Goal: Find specific page/section: Find specific page/section

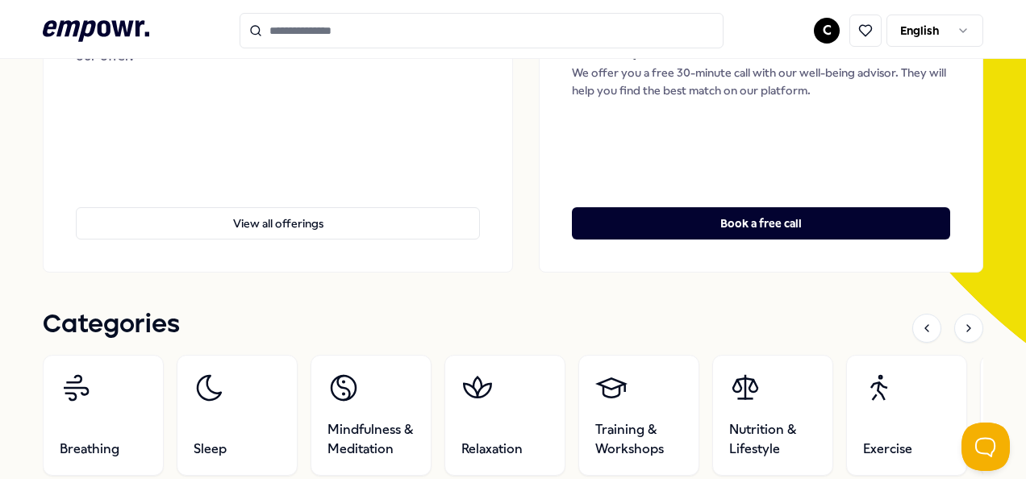
scroll to position [269, 0]
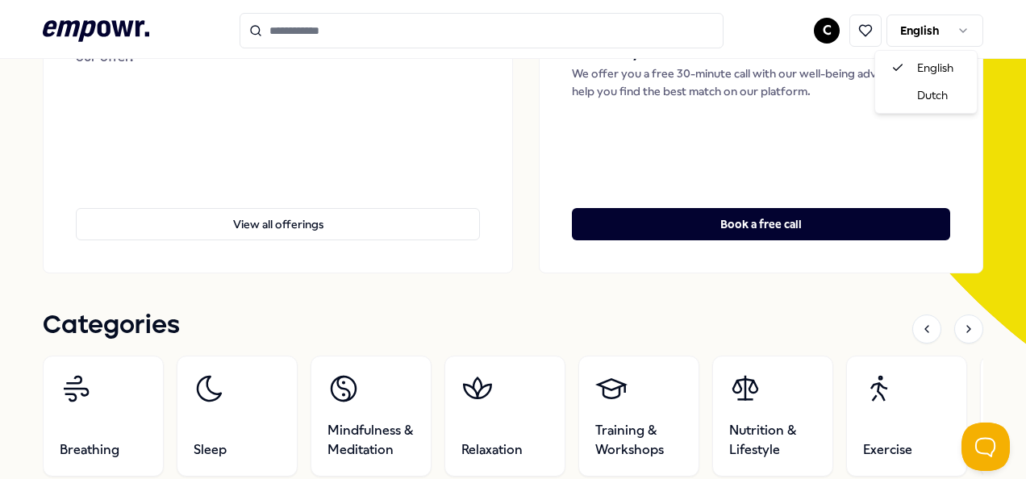
click at [951, 37] on html ".empowr-logo_svg__cls-1{fill:#03032f} C English All categories Self-care librar…" at bounding box center [513, 239] width 1026 height 479
click at [812, 35] on html ".empowr-logo_svg__cls-1{fill:#03032f} C English All categories Self-care librar…" at bounding box center [513, 239] width 1026 height 479
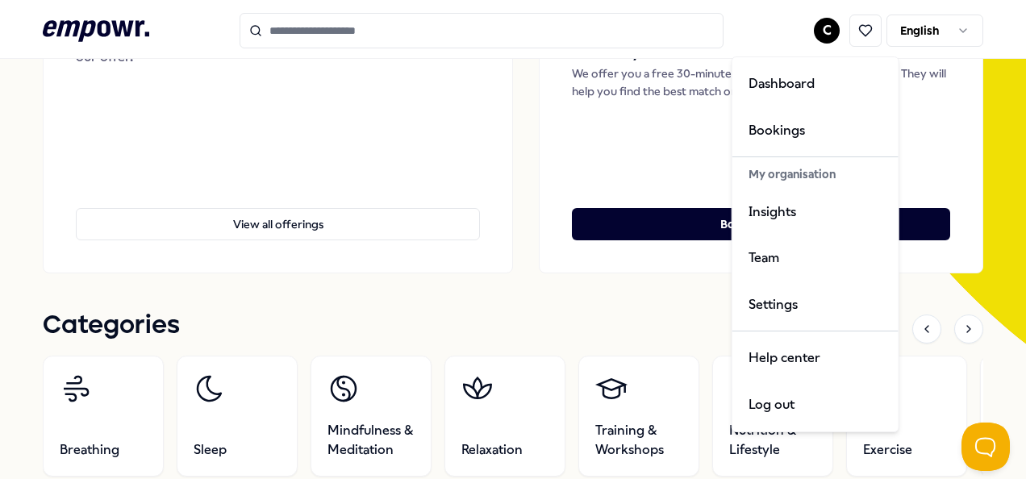
click at [812, 35] on html ".empowr-logo_svg__cls-1{fill:#03032f} C English All categories Self-care librar…" at bounding box center [513, 239] width 1026 height 479
click at [808, 252] on div "Team" at bounding box center [816, 258] width 160 height 47
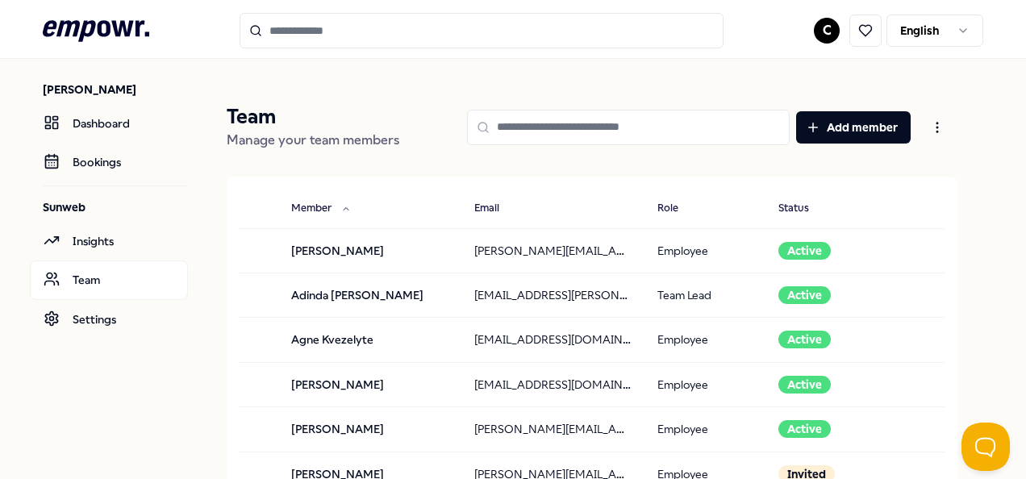
scroll to position [16, 0]
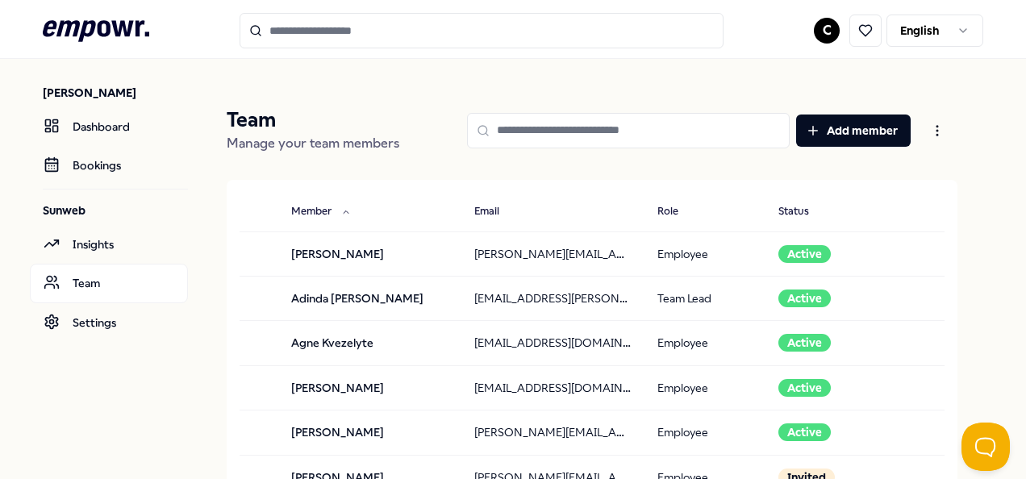
click at [540, 140] on input at bounding box center [628, 130] width 323 height 35
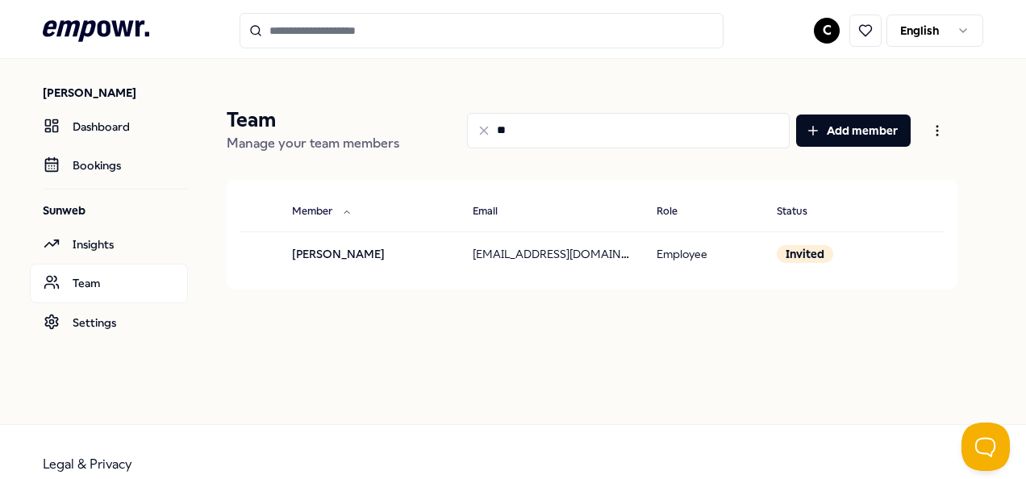
type input "*"
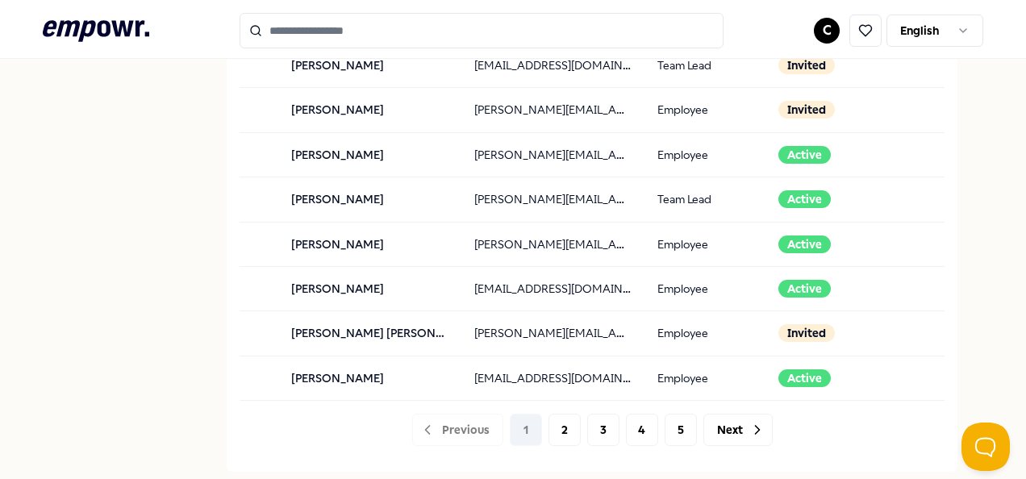
scroll to position [1831, 0]
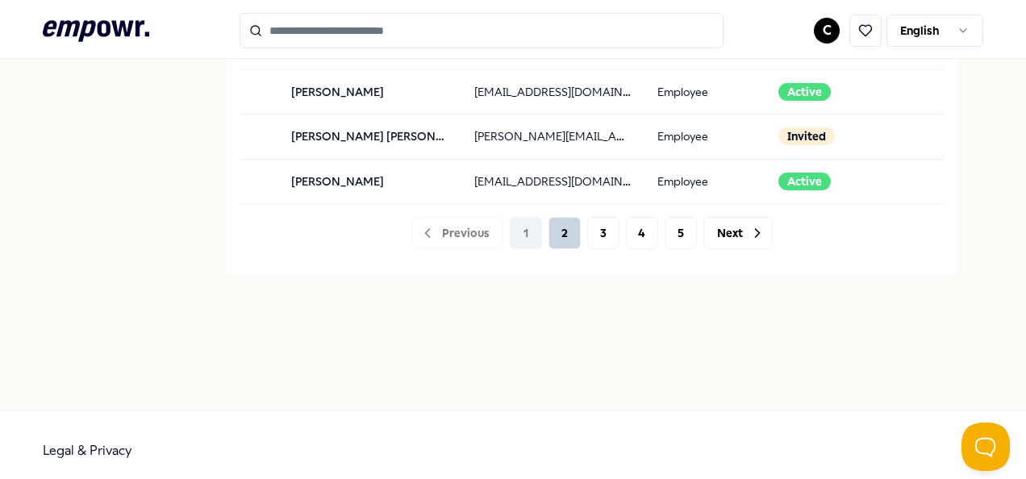
click at [556, 217] on button "2" at bounding box center [565, 233] width 32 height 32
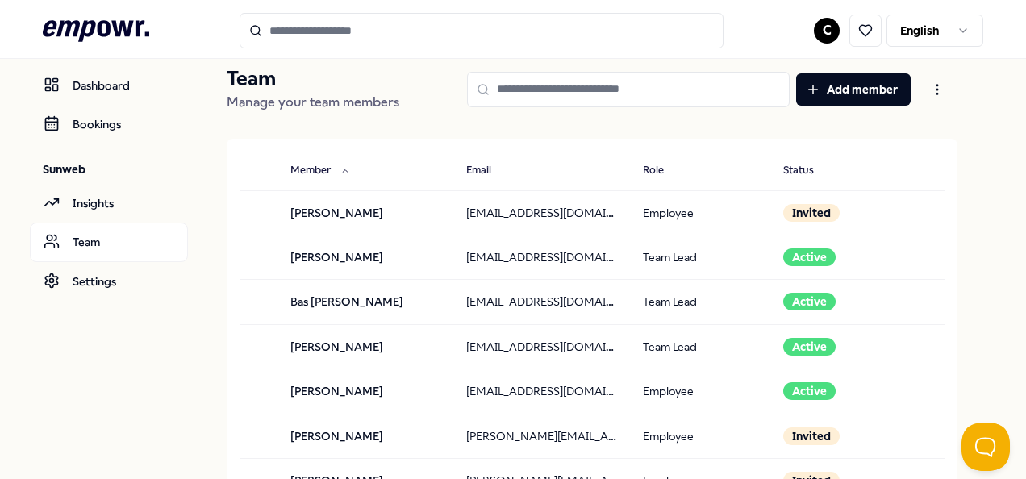
scroll to position [38, 0]
